Goal: Information Seeking & Learning: Check status

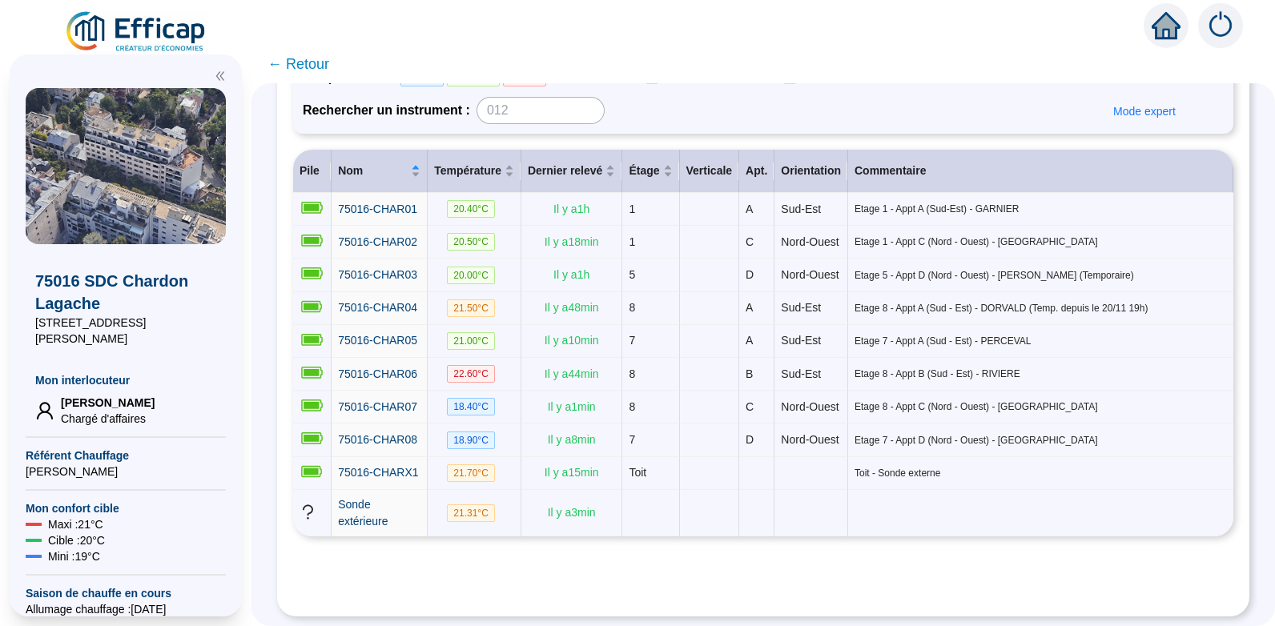
scroll to position [208, 0]
click at [394, 372] on span "75016-CHAR06" at bounding box center [377, 374] width 79 height 13
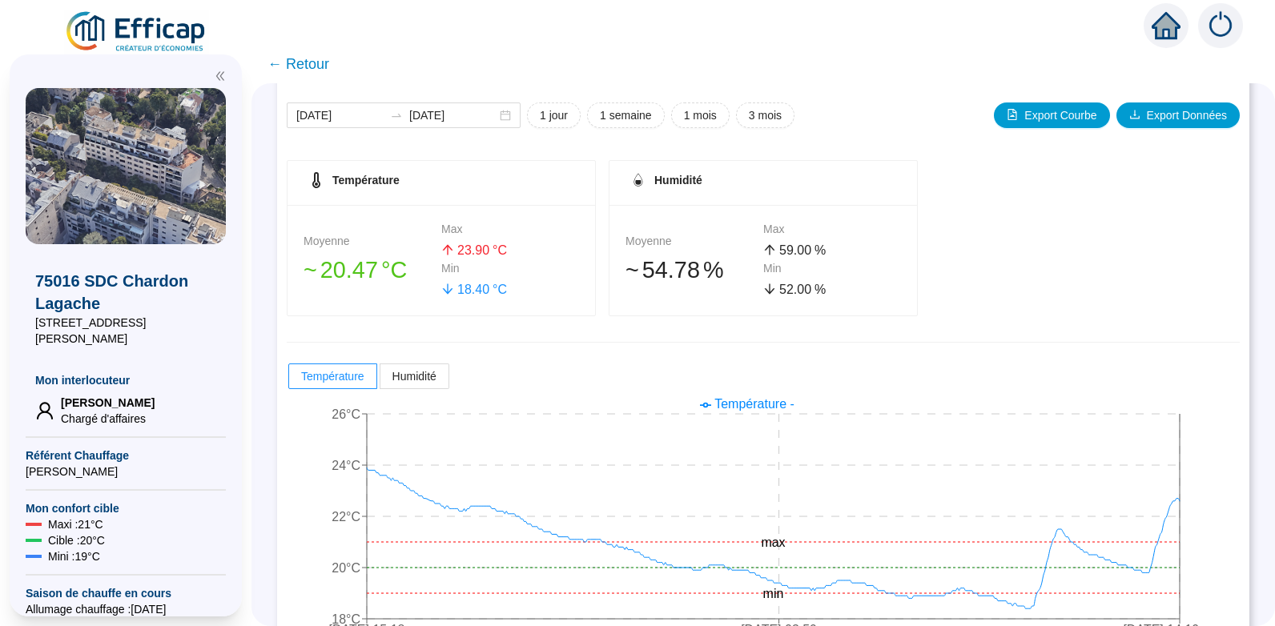
scroll to position [229, 0]
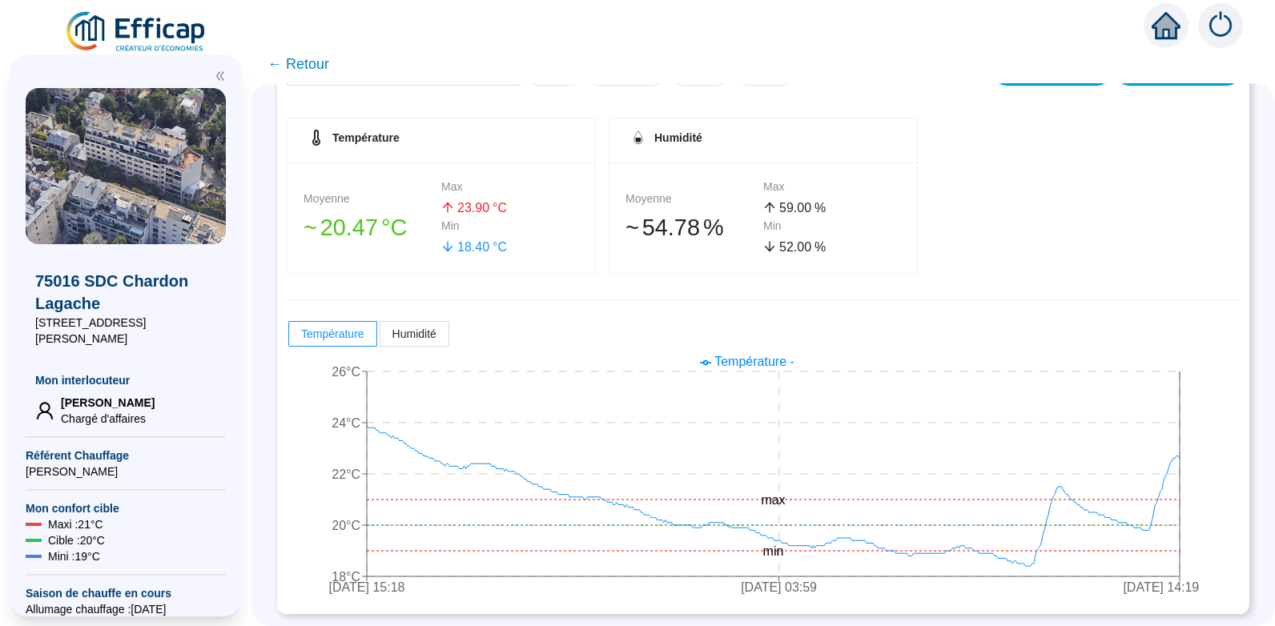
click at [320, 60] on span "← Retour" at bounding box center [299, 64] width 62 height 22
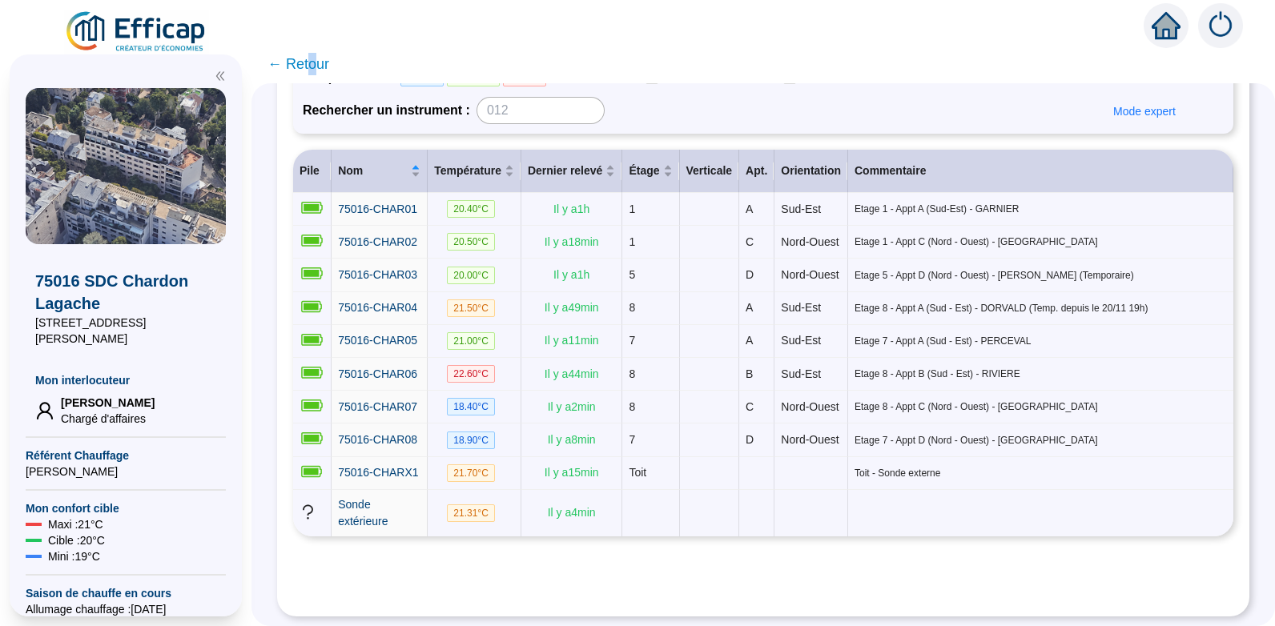
scroll to position [206, 0]
click at [389, 412] on span "75016-CHAR07" at bounding box center [377, 407] width 79 height 13
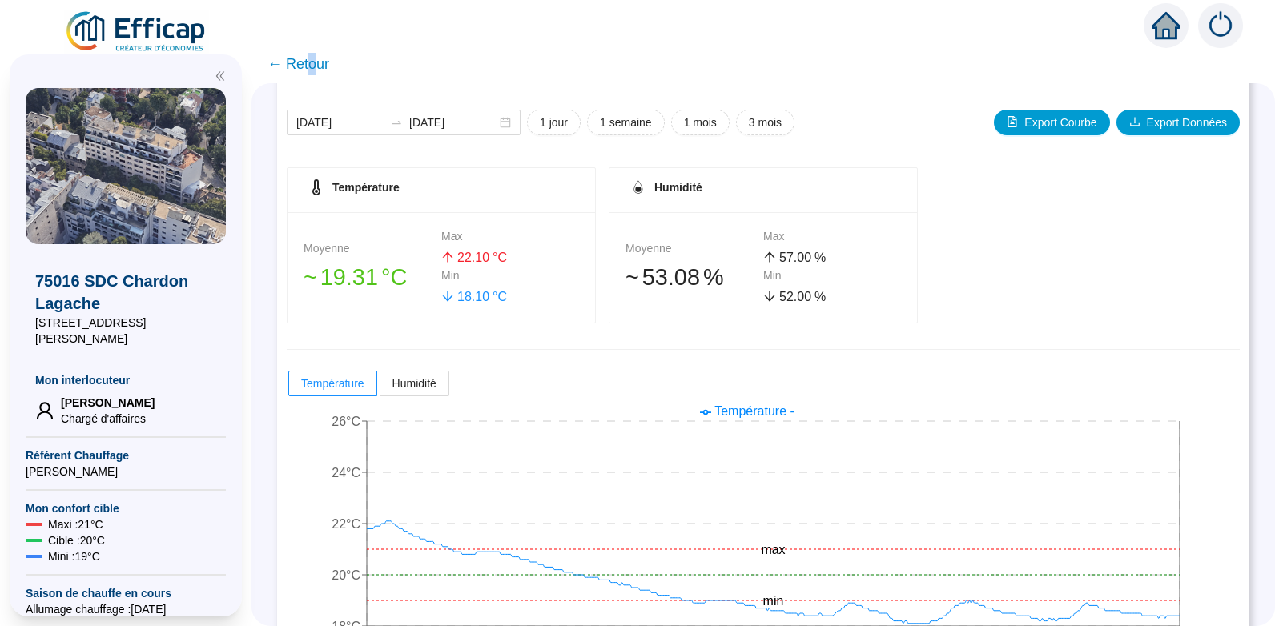
scroll to position [229, 0]
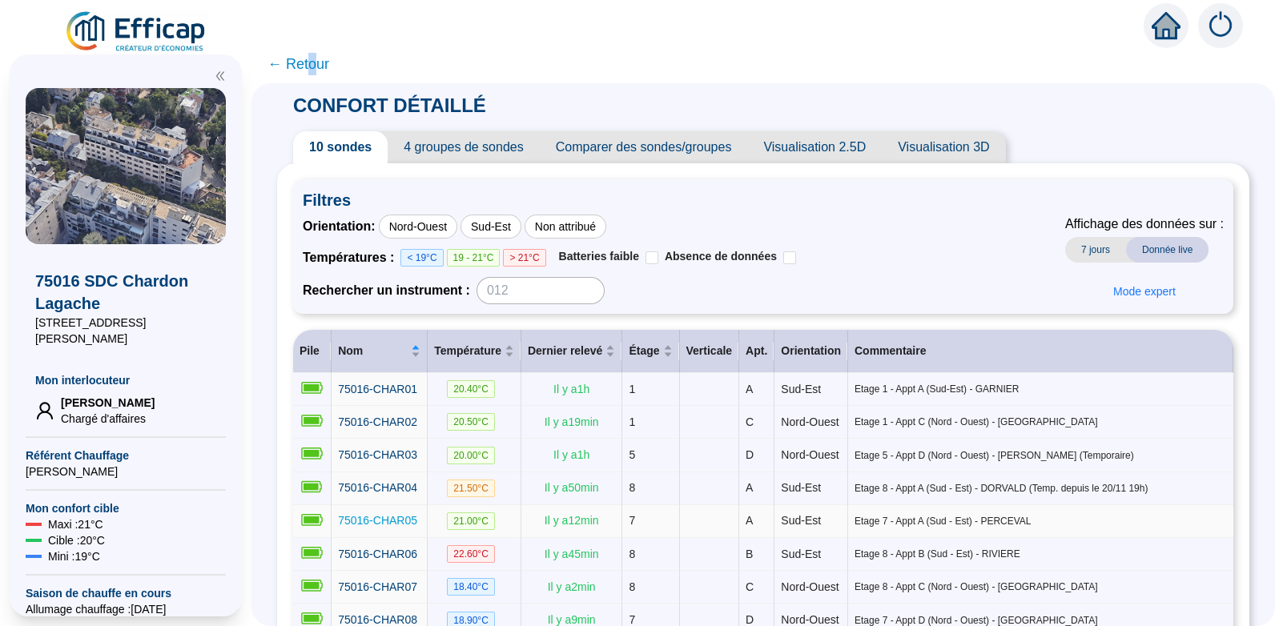
click at [417, 527] on span "75016-CHAR05" at bounding box center [377, 520] width 79 height 13
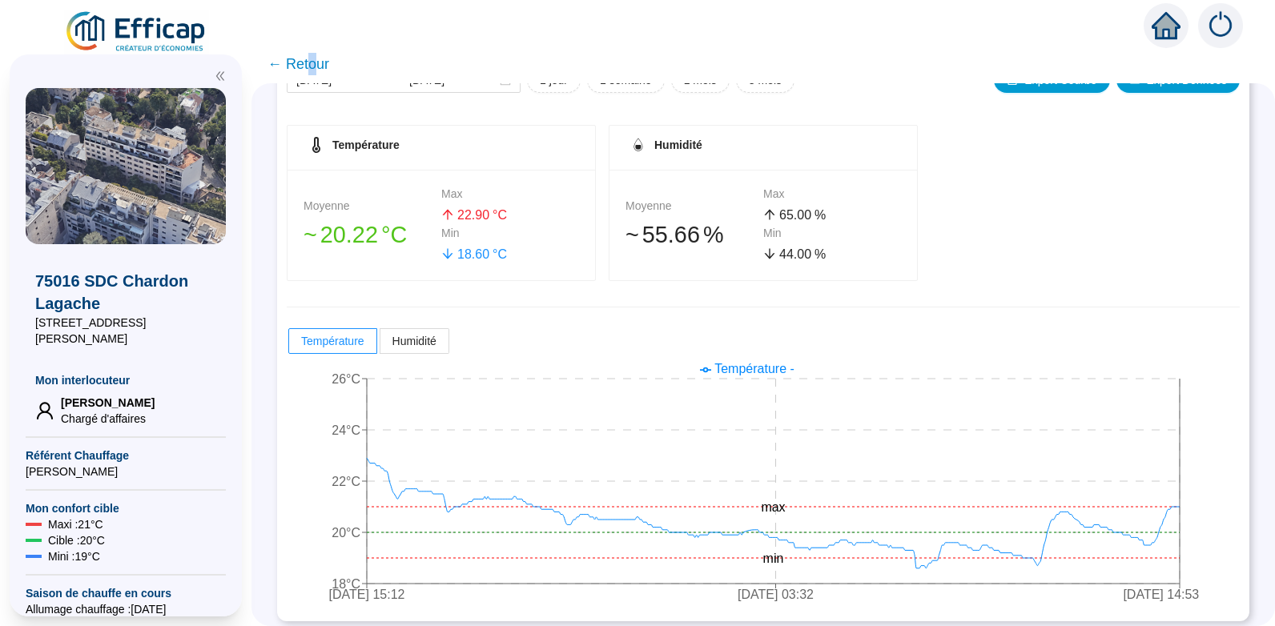
scroll to position [229, 0]
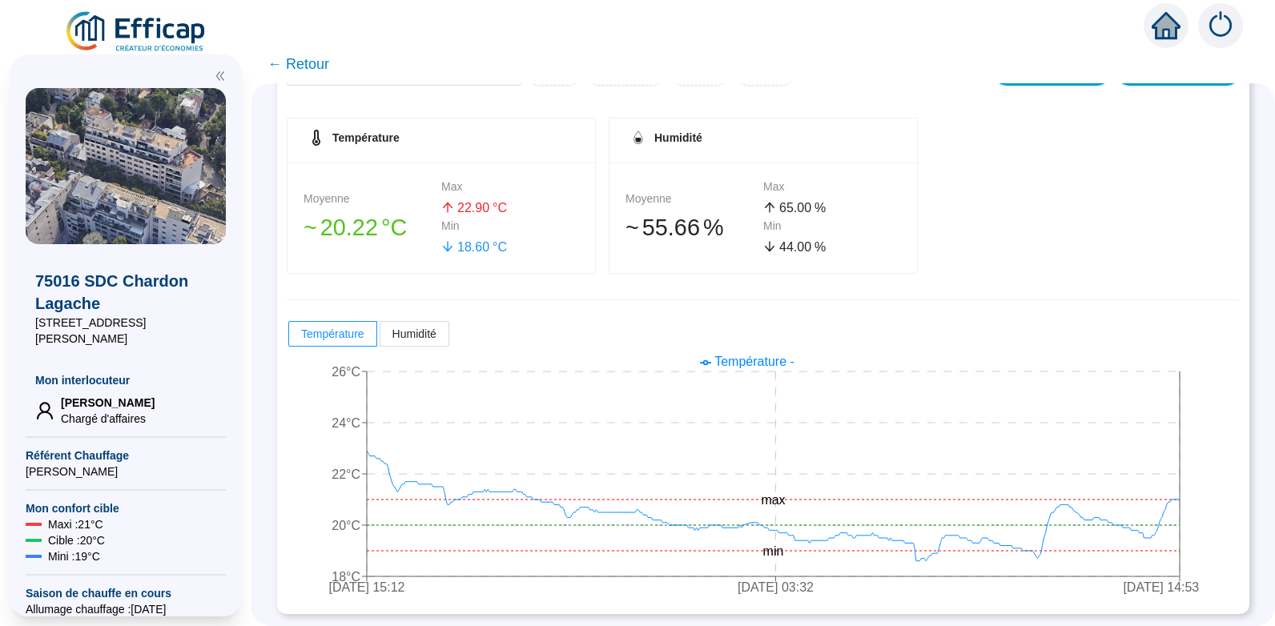
click at [304, 66] on span "← Retour" at bounding box center [299, 64] width 62 height 22
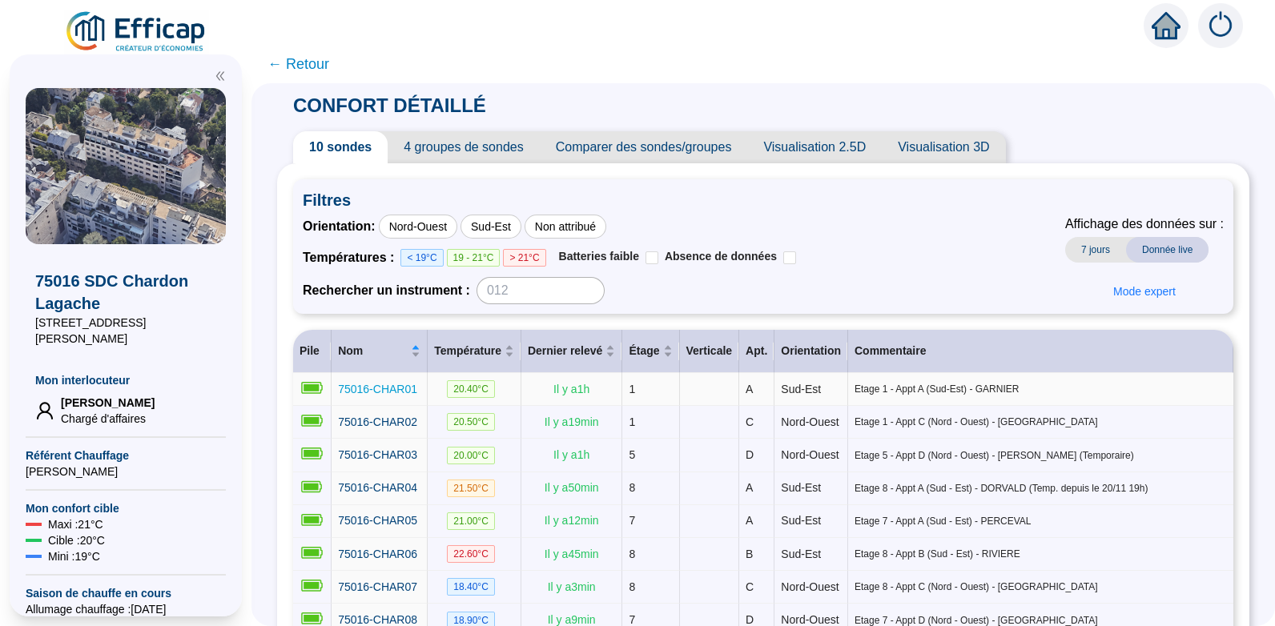
click at [382, 385] on span "75016-CHAR01" at bounding box center [377, 389] width 79 height 13
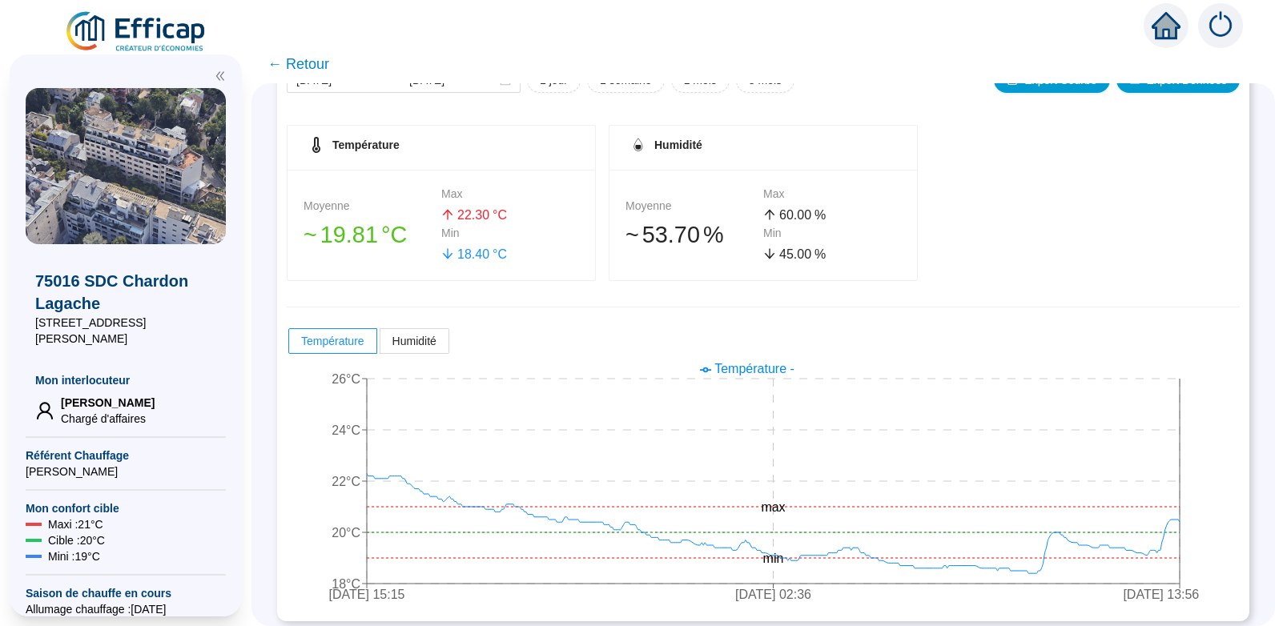
scroll to position [229, 0]
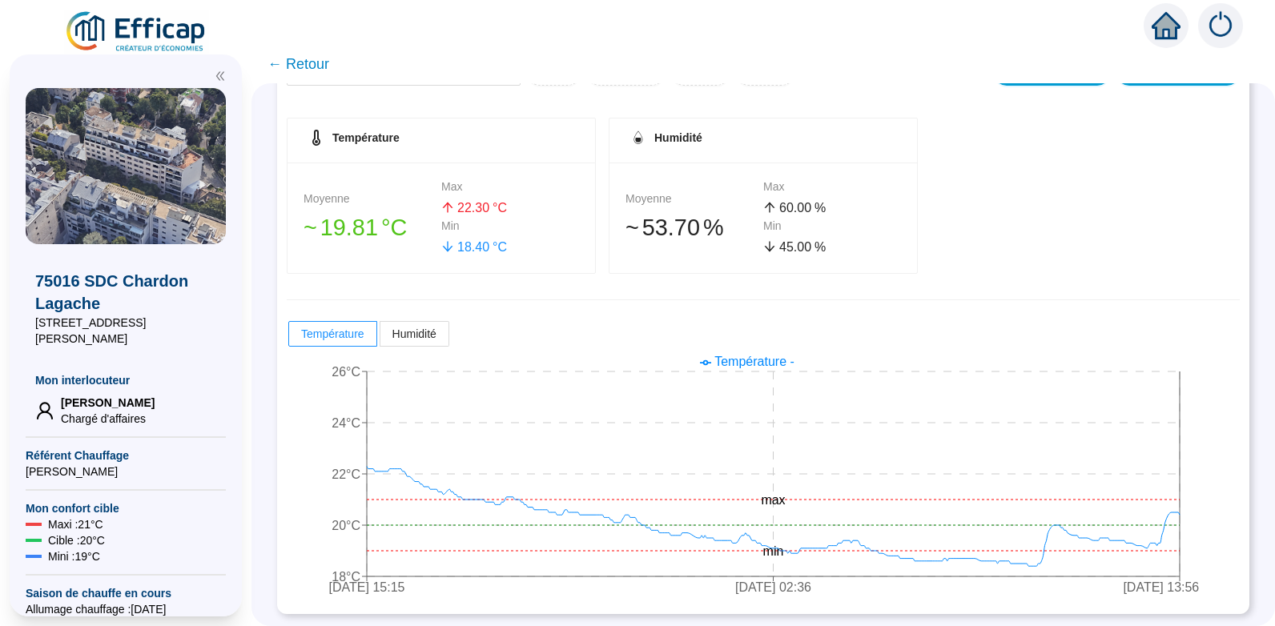
click at [313, 60] on span "← Retour" at bounding box center [299, 64] width 62 height 22
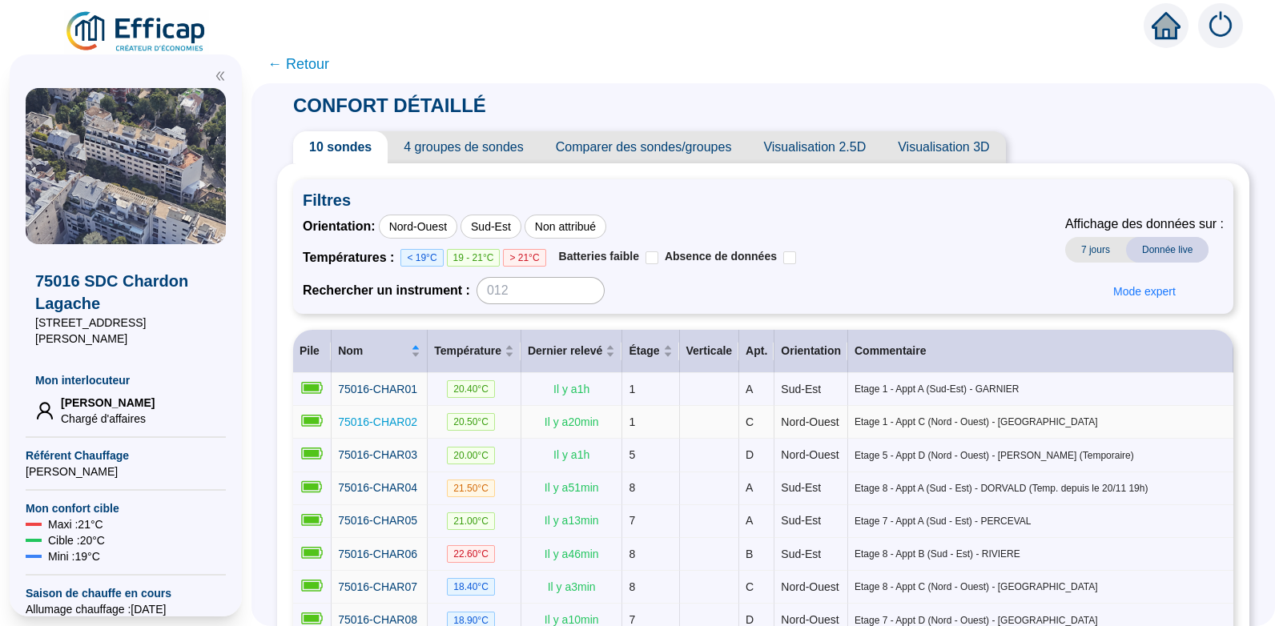
click at [386, 425] on span "75016-CHAR02" at bounding box center [377, 422] width 79 height 13
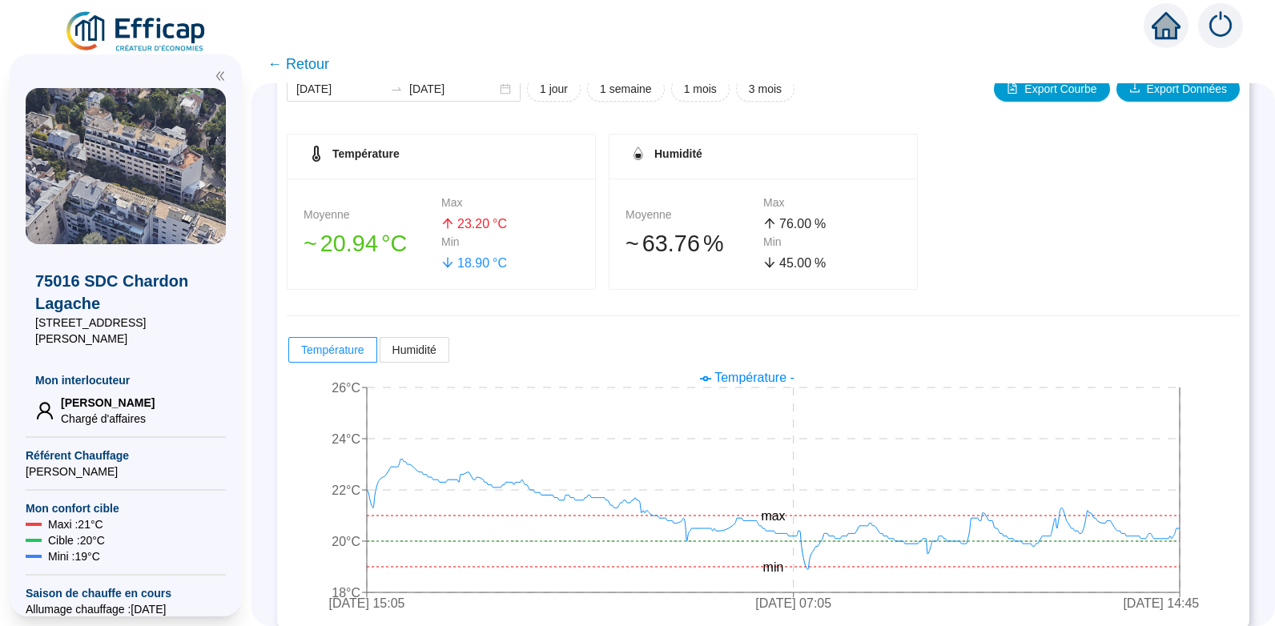
scroll to position [229, 0]
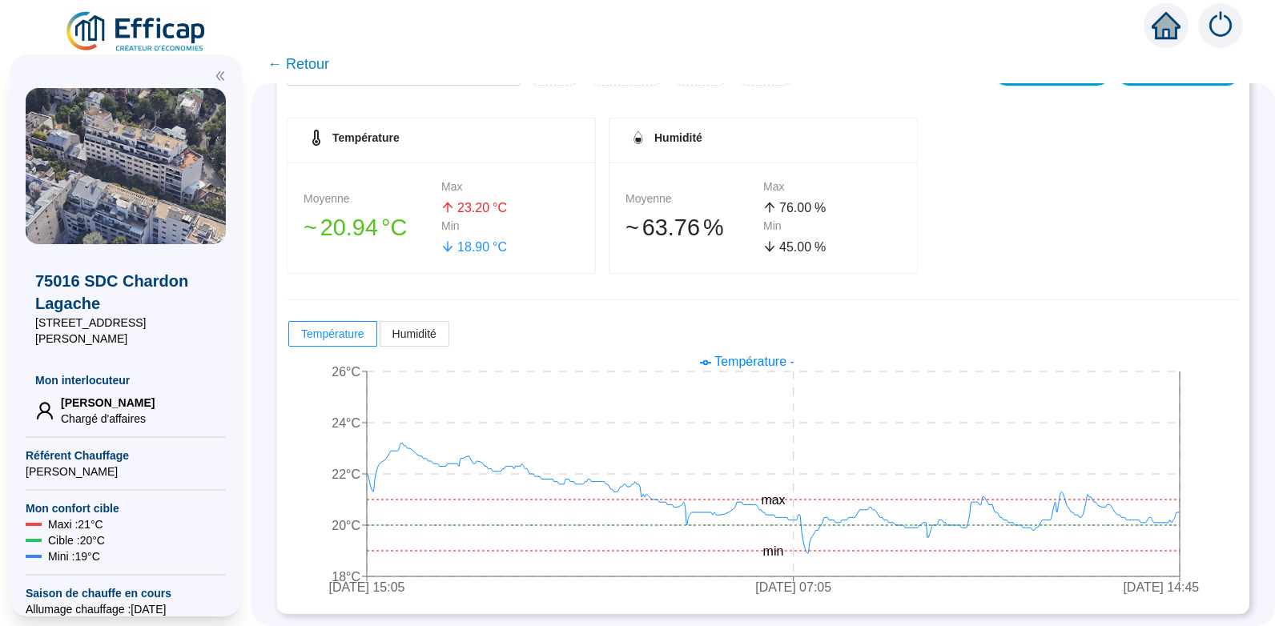
click at [309, 61] on span "← Retour" at bounding box center [299, 64] width 62 height 22
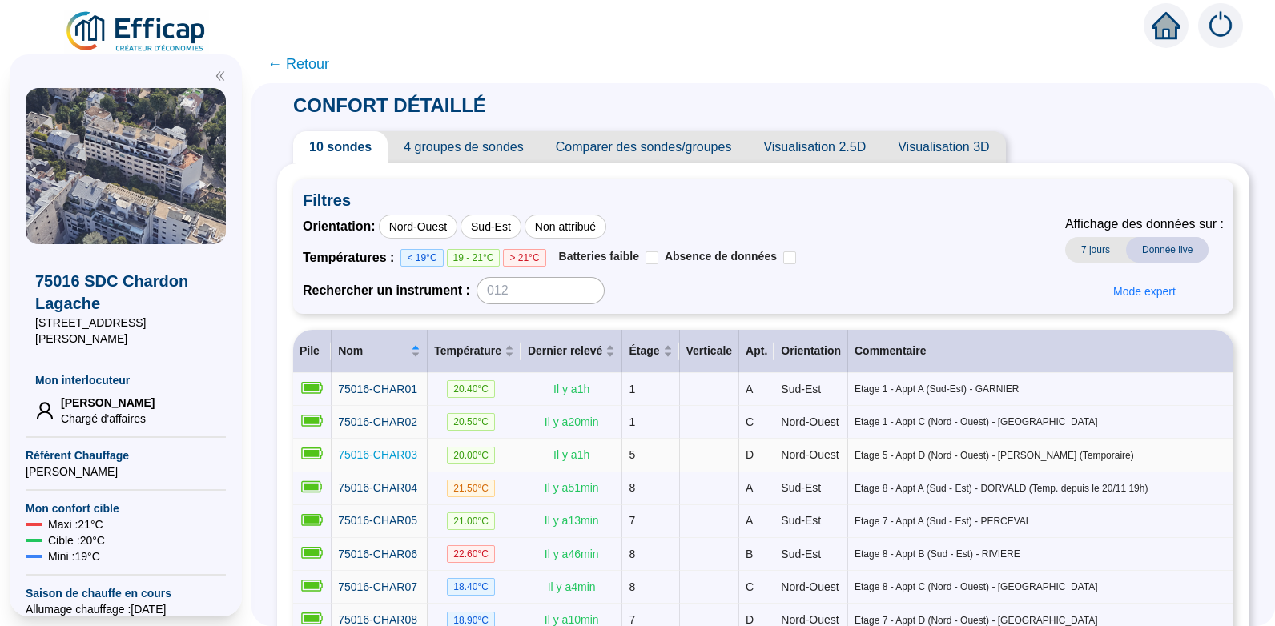
click at [417, 461] on span "75016-CHAR03" at bounding box center [377, 455] width 79 height 13
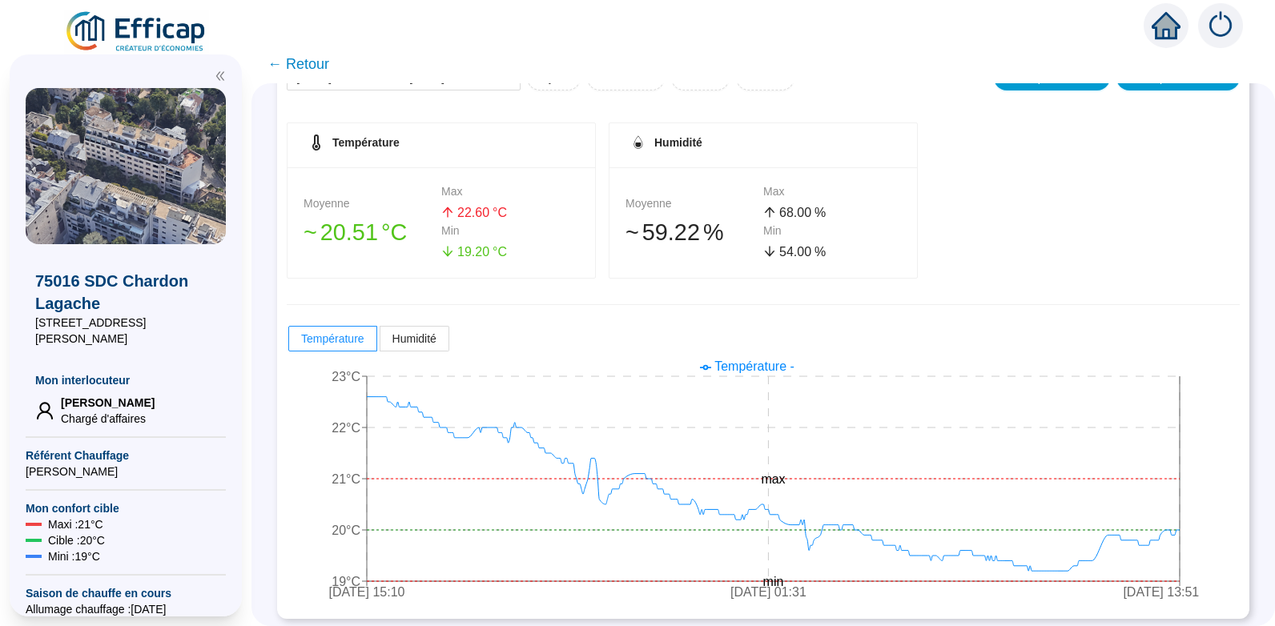
scroll to position [229, 0]
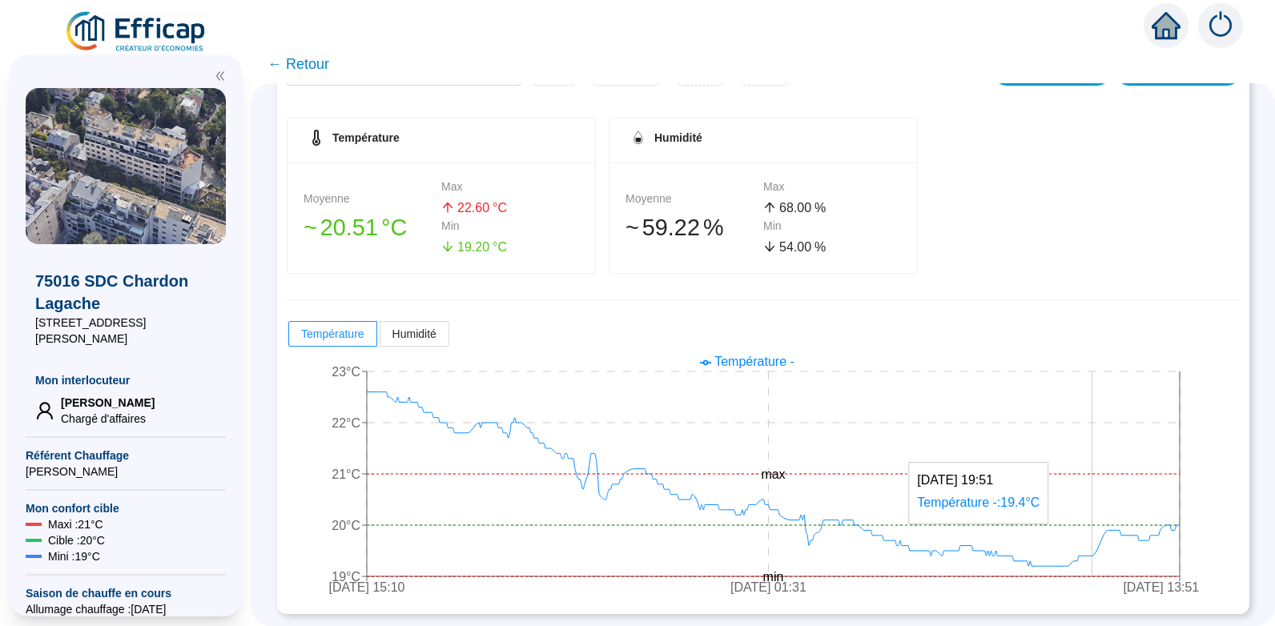
click at [1107, 564] on icon "[DATE] 15:10 [DATE] 01:31 [DATE] 13:51 19°C 20°C 21°C 22°C 23°C min max" at bounding box center [751, 476] width 929 height 256
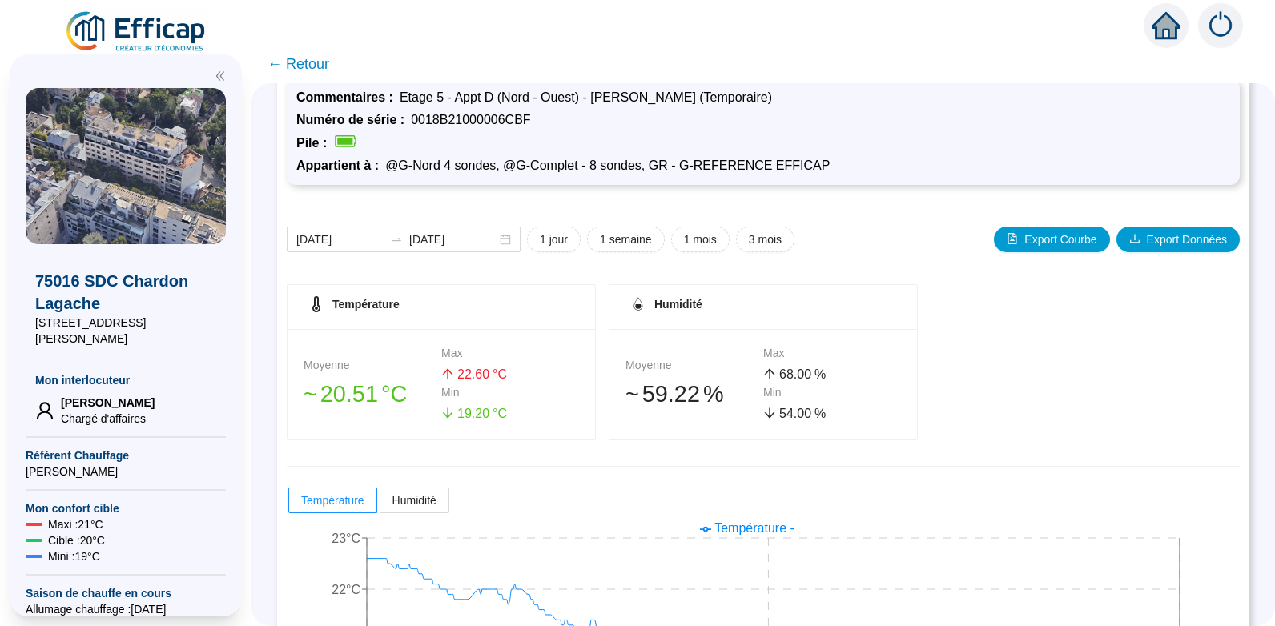
scroll to position [0, 0]
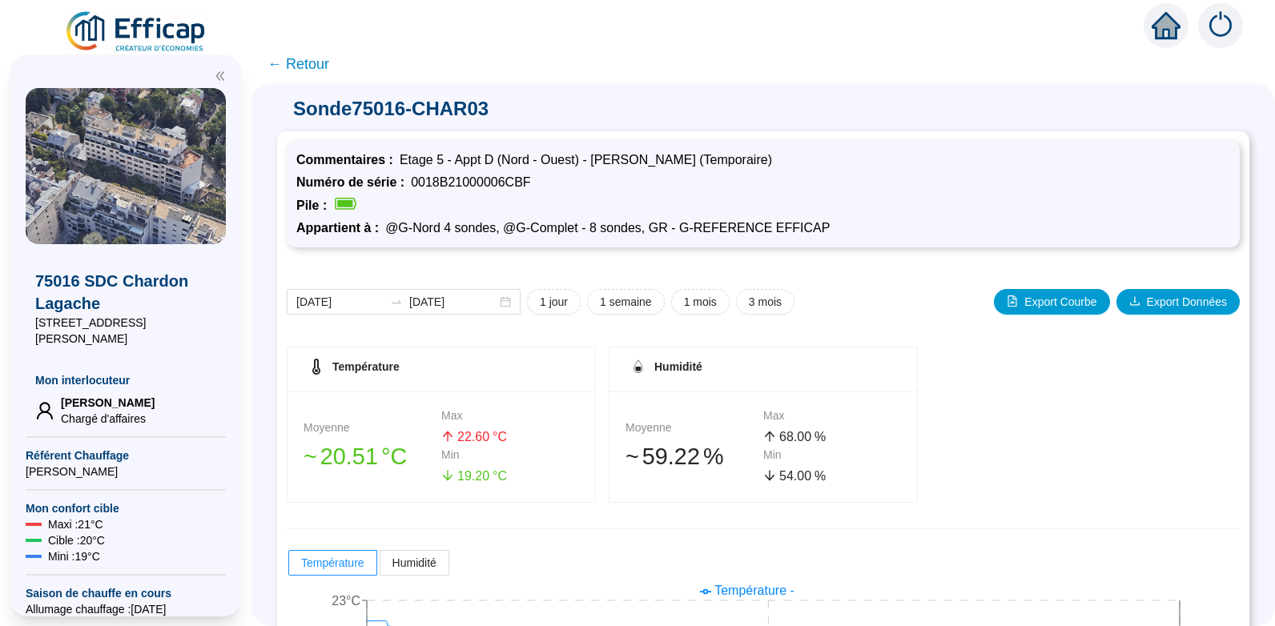
click at [316, 62] on span "← Retour" at bounding box center [299, 64] width 62 height 22
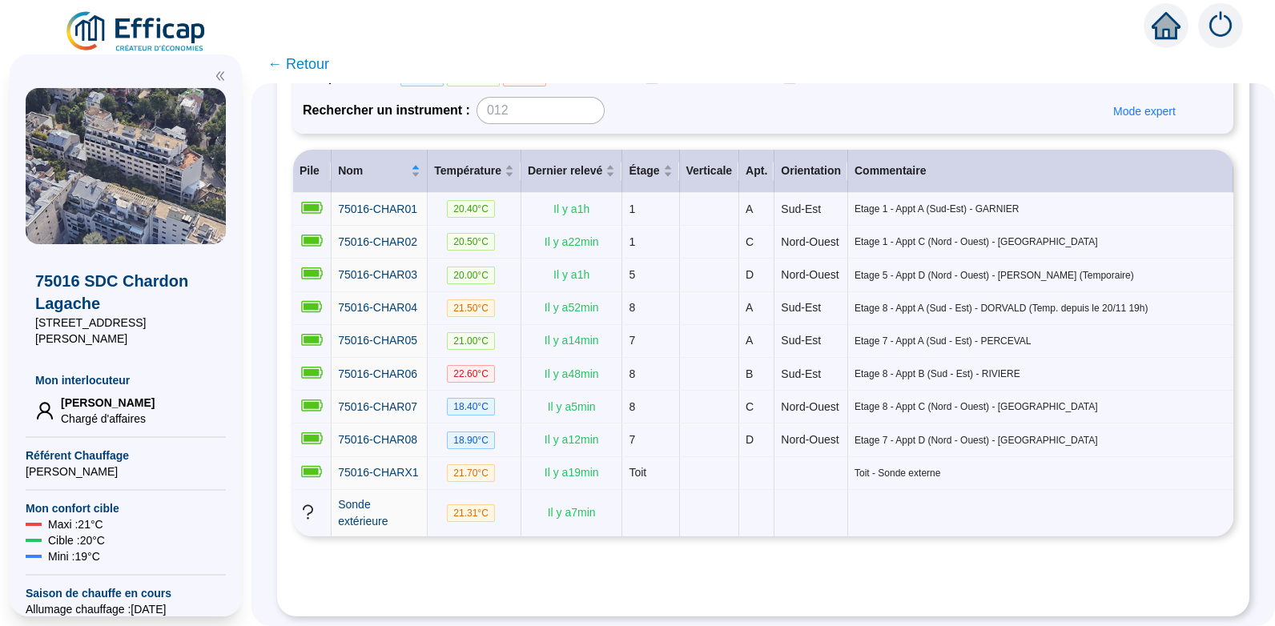
scroll to position [245, 0]
click at [411, 433] on span "75016-CHAR08" at bounding box center [377, 439] width 79 height 13
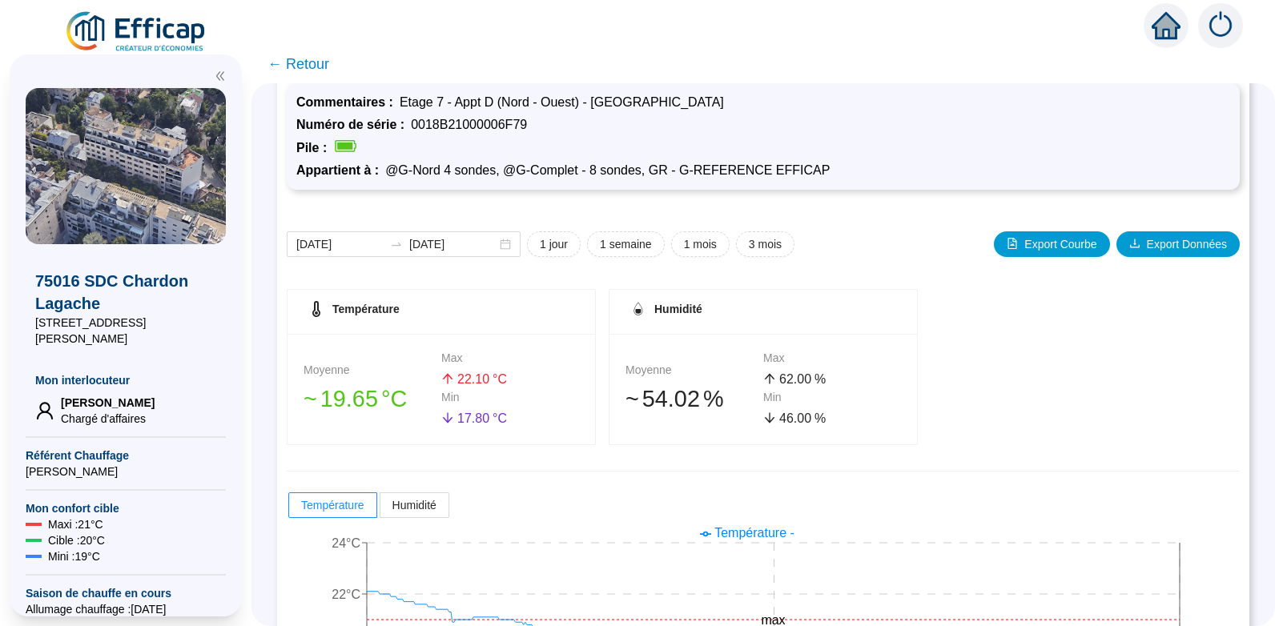
scroll to position [229, 0]
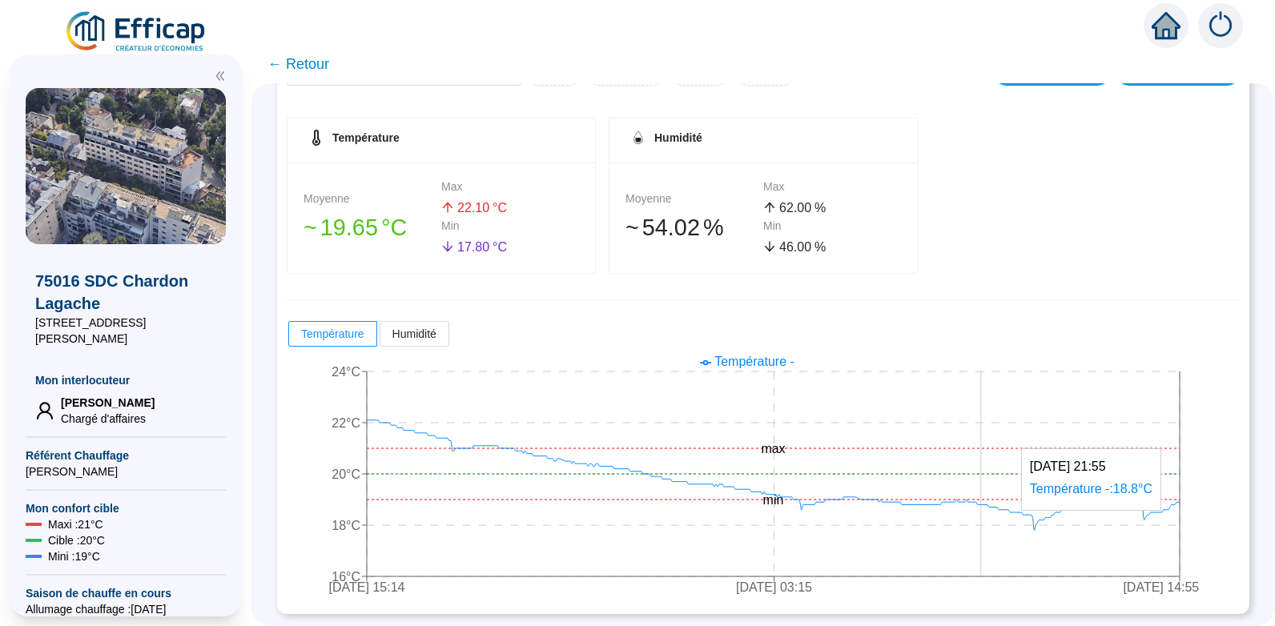
click at [993, 550] on icon "[DATE] 15:14 [DATE] 03:15 [DATE] 14:55 16°C 18°C 20°C 22°C 24°C min max" at bounding box center [751, 476] width 929 height 256
drag, startPoint x: 990, startPoint y: 550, endPoint x: 1049, endPoint y: 577, distance: 64.5
click at [1049, 577] on icon "[DATE] 15:14 [DATE] 03:15 [DATE] 14:55 16°C 18°C 20°C 22°C 24°C min max" at bounding box center [751, 476] width 929 height 256
drag, startPoint x: 1087, startPoint y: 564, endPoint x: 1164, endPoint y: 571, distance: 77.2
click at [1164, 571] on icon "[DATE] 15:14 [DATE] 03:15 [DATE] 14:55 16°C 18°C 20°C 22°C 24°C min max" at bounding box center [751, 476] width 929 height 256
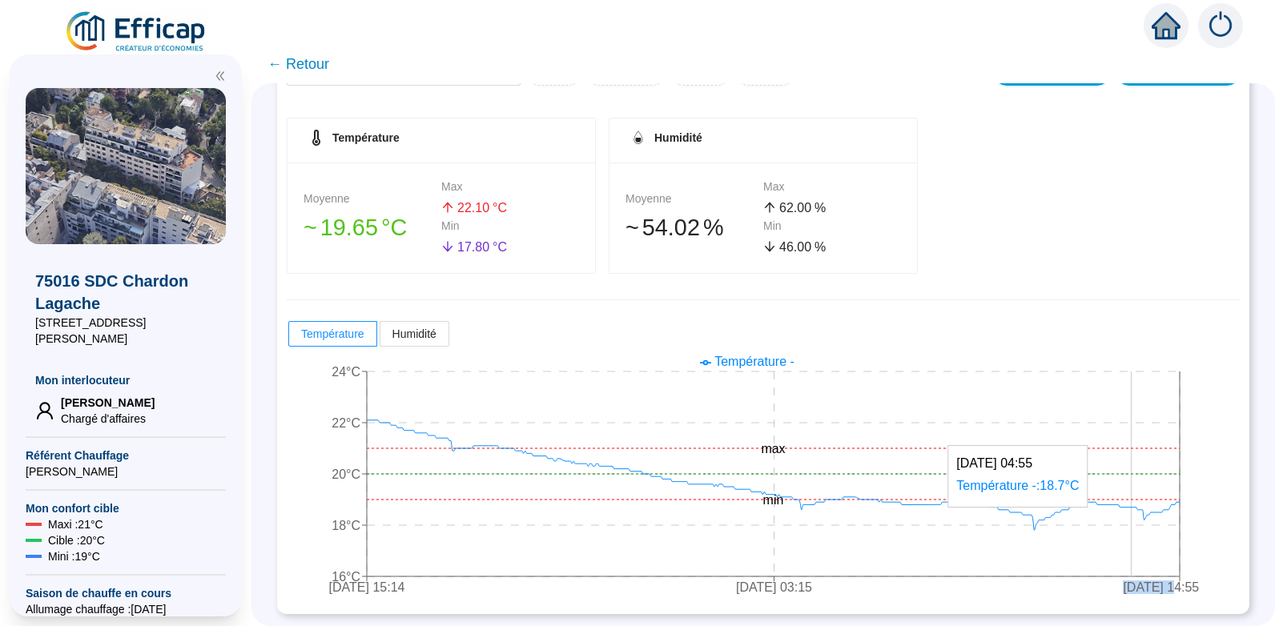
drag, startPoint x: 1164, startPoint y: 571, endPoint x: 1143, endPoint y: 543, distance: 34.9
click at [1143, 546] on icon "[DATE] 15:14 [DATE] 03:15 [DATE] 14:55 16°C 18°C 20°C 22°C 24°C min max" at bounding box center [751, 476] width 929 height 256
click at [1193, 523] on icon "[DATE] 15:14 [DATE] 03:15 [DATE] 14:55 16°C 18°C 20°C 22°C 24°C min max" at bounding box center [751, 476] width 929 height 256
click at [317, 61] on span "← Retour" at bounding box center [299, 64] width 62 height 22
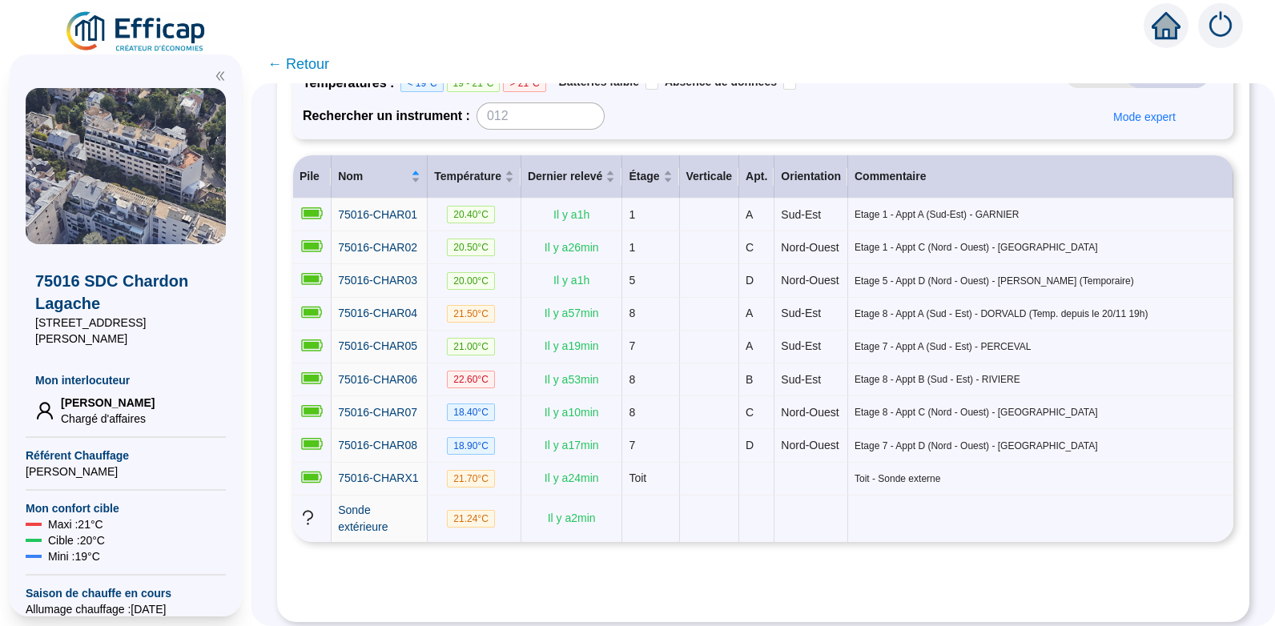
scroll to position [172, 0]
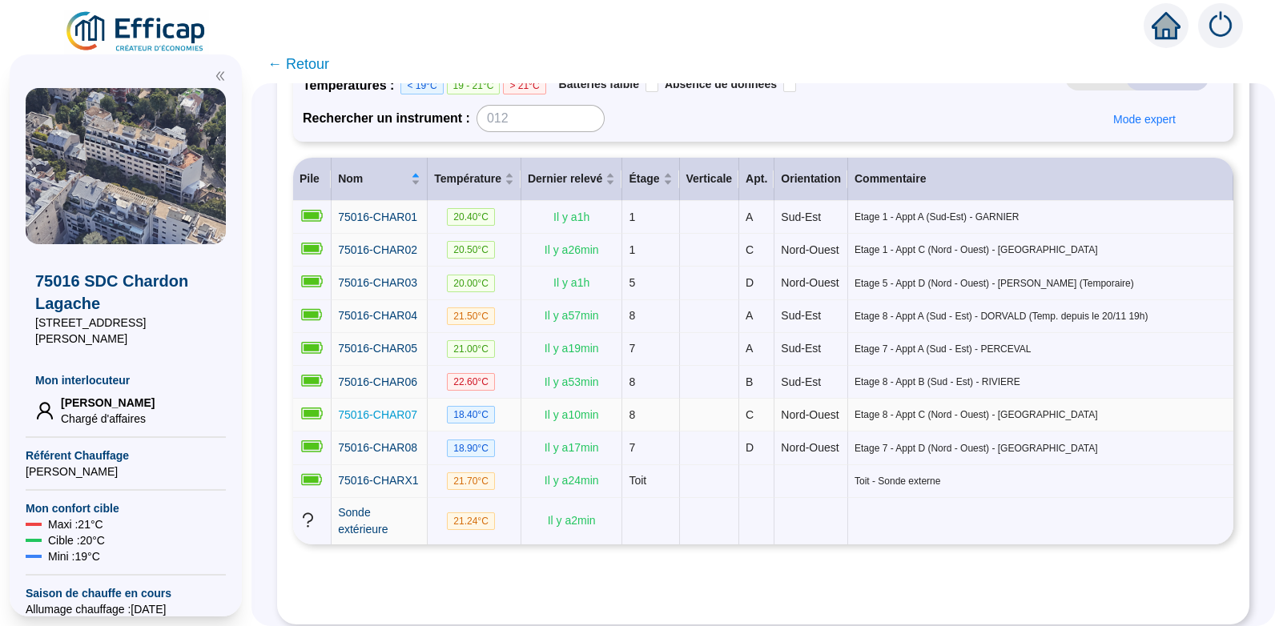
click at [409, 421] on span "75016-CHAR07" at bounding box center [377, 415] width 79 height 13
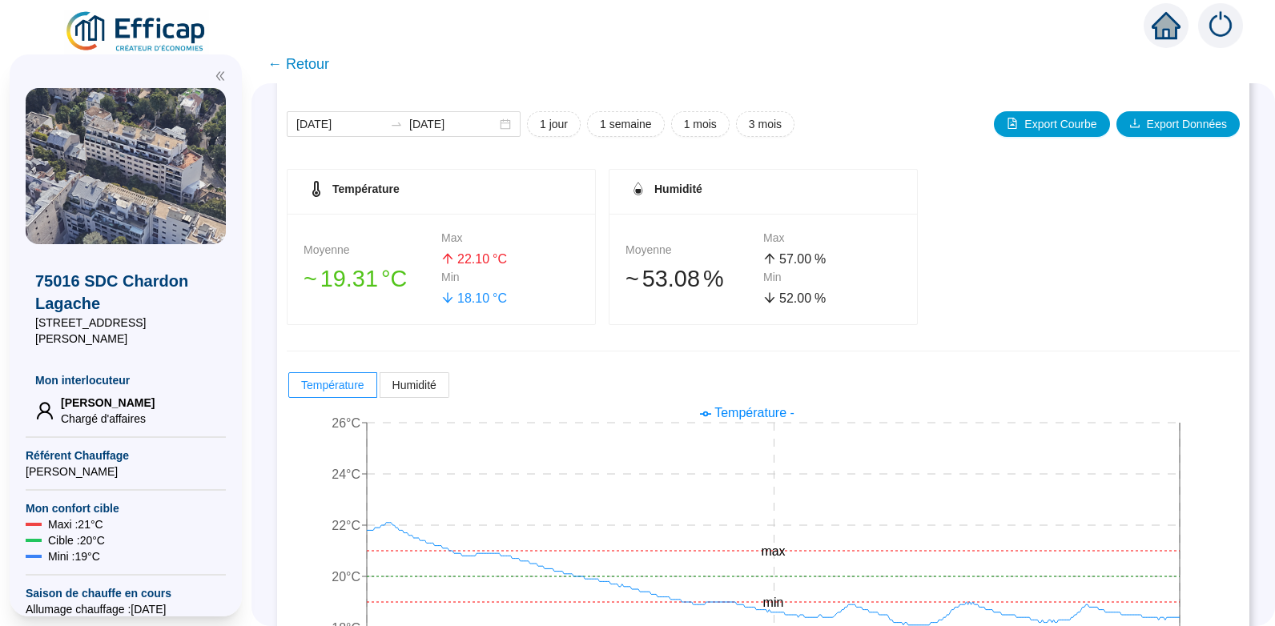
scroll to position [229, 0]
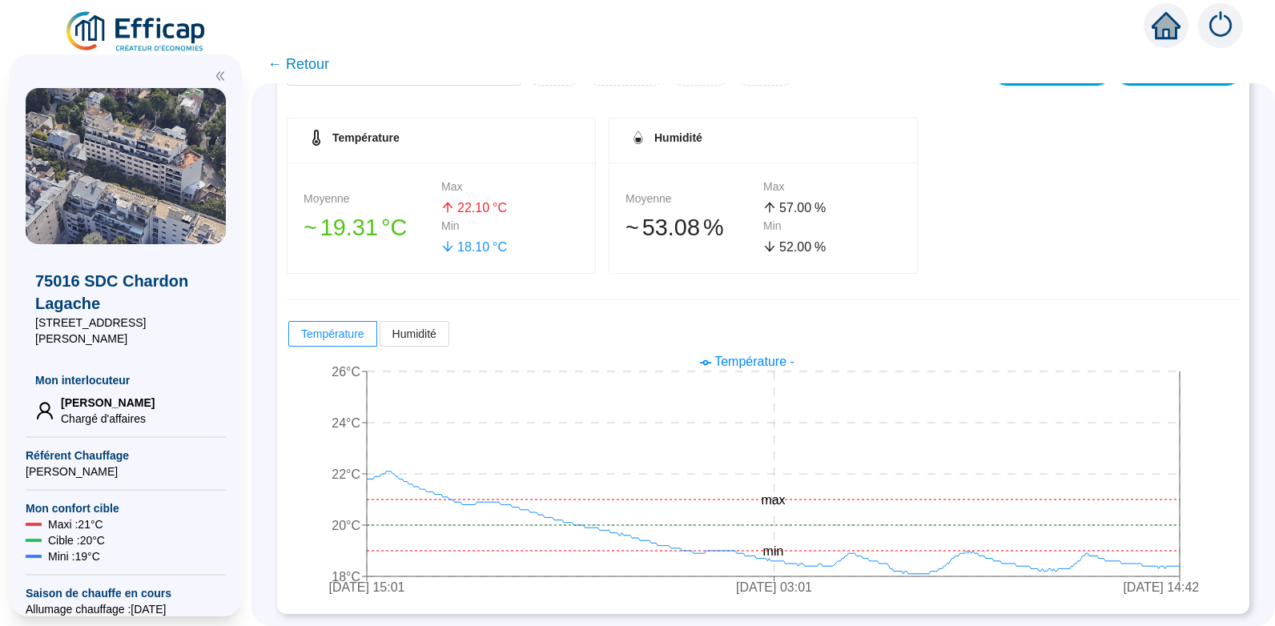
click at [312, 61] on span "← Retour" at bounding box center [299, 64] width 62 height 22
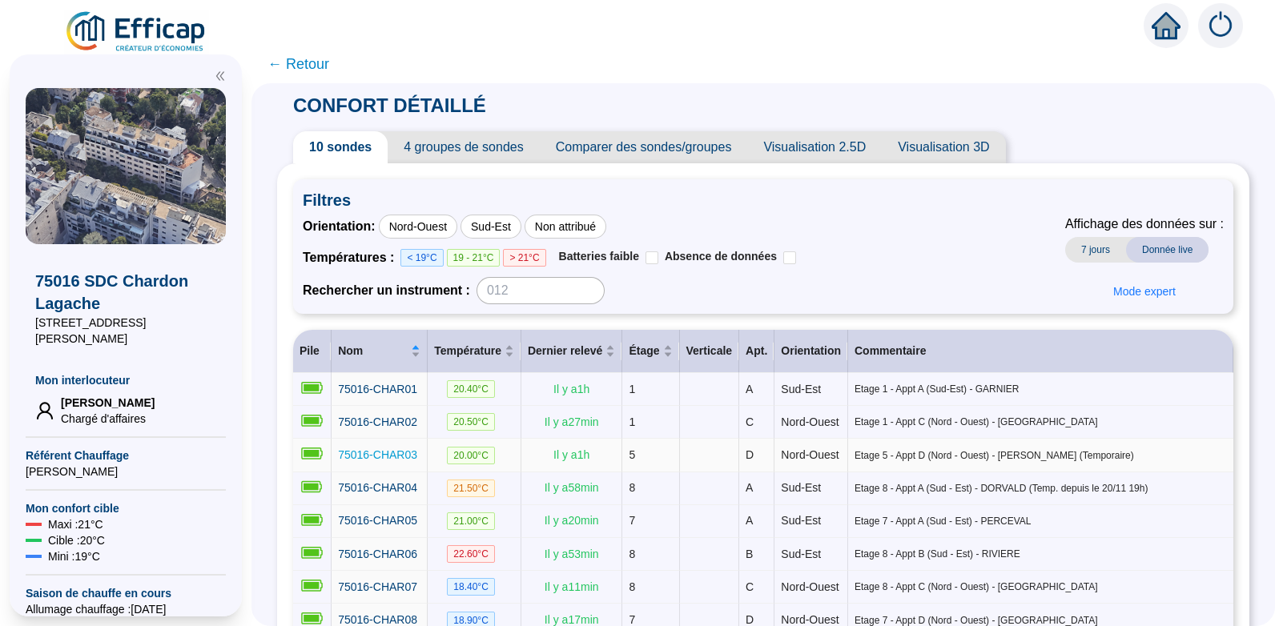
click at [400, 461] on span "75016-CHAR03" at bounding box center [377, 455] width 79 height 13
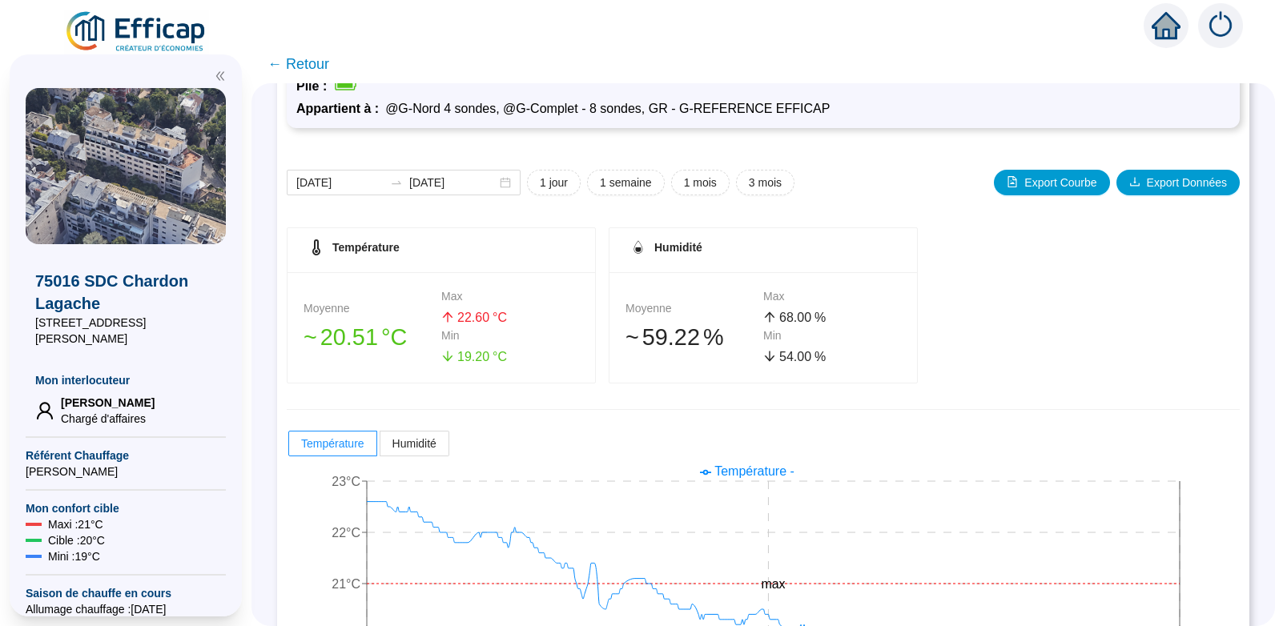
scroll to position [229, 0]
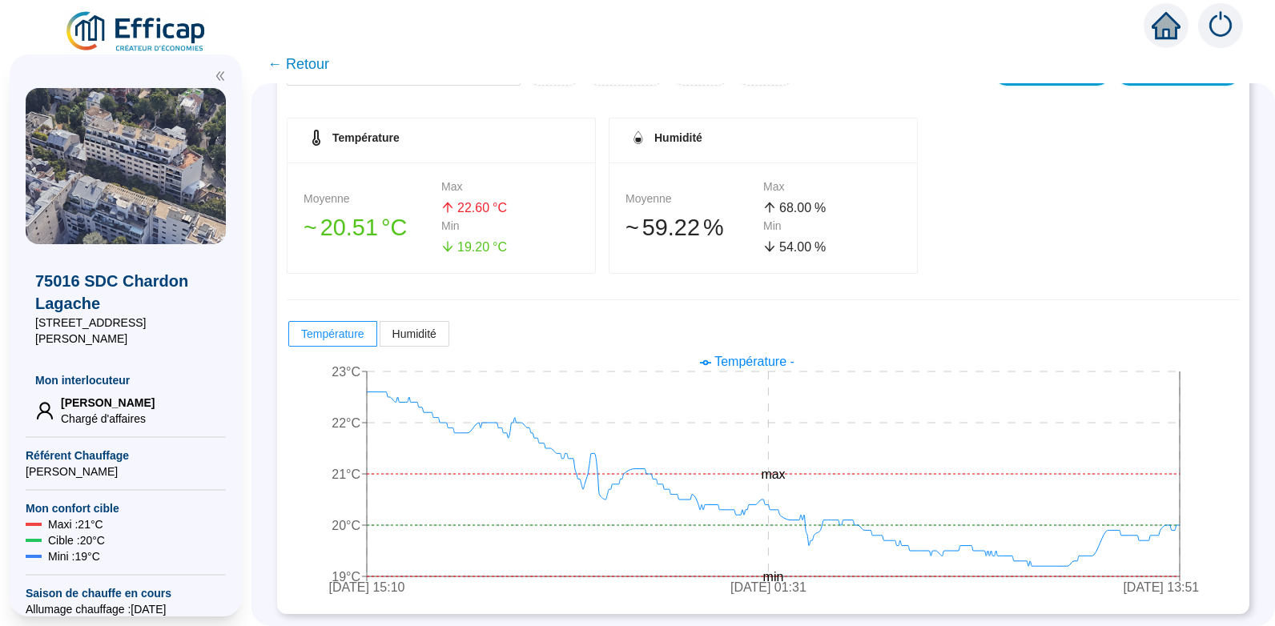
click at [324, 64] on span "← Retour" at bounding box center [299, 64] width 62 height 22
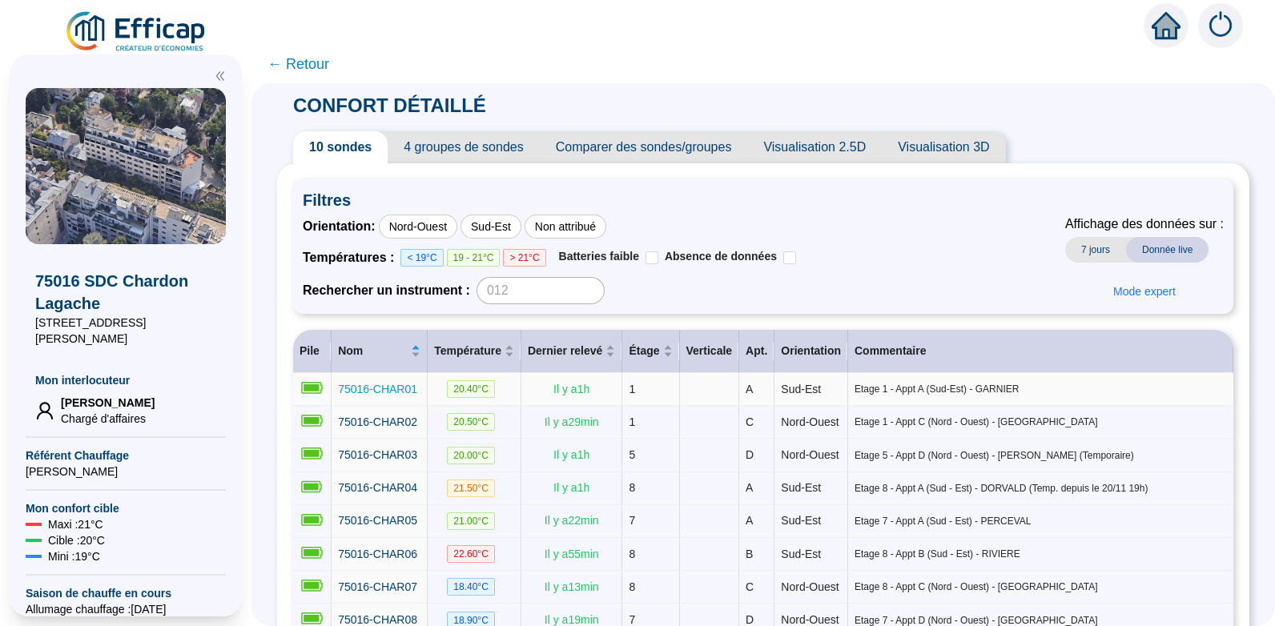
click at [395, 384] on span "75016-CHAR01" at bounding box center [377, 389] width 79 height 13
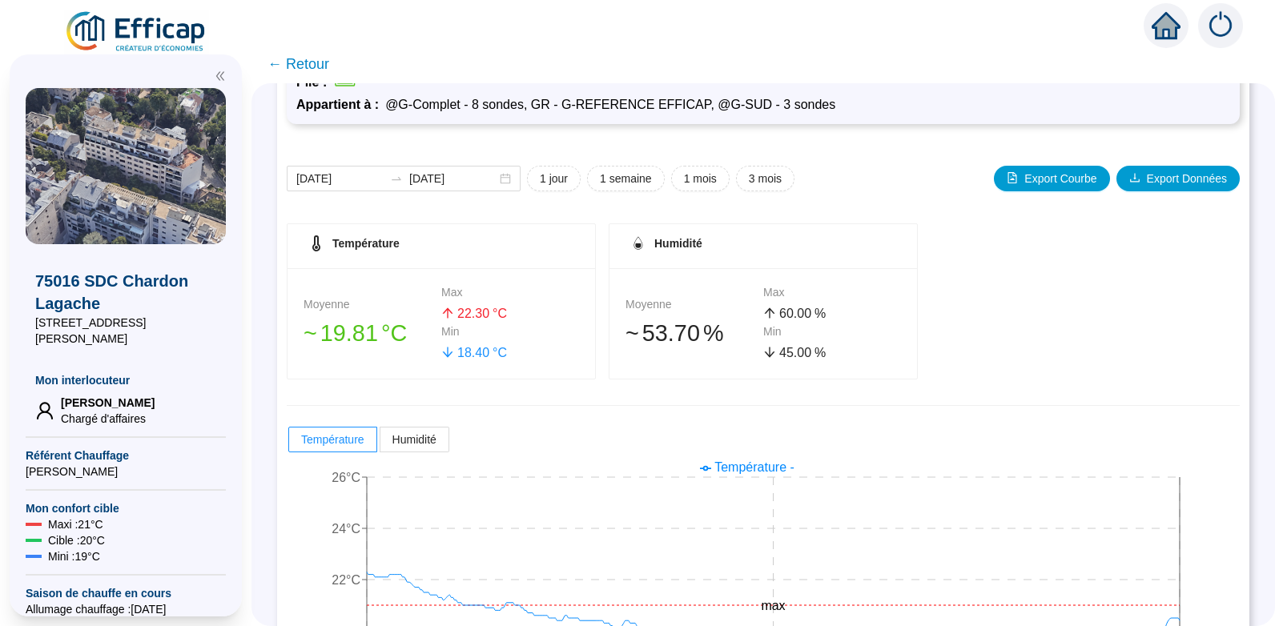
scroll to position [229, 0]
